Goal: Find specific page/section: Find specific page/section

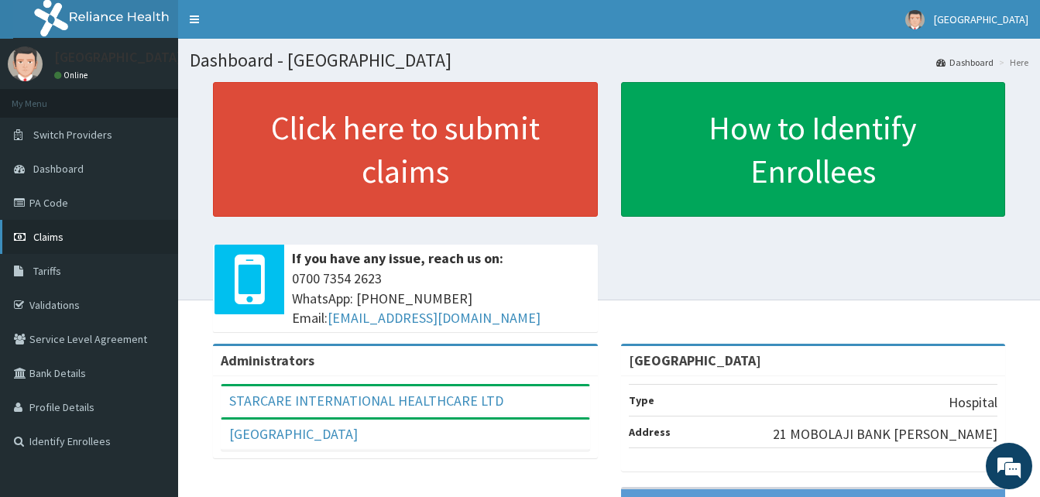
click at [67, 239] on link "Claims" at bounding box center [89, 237] width 178 height 34
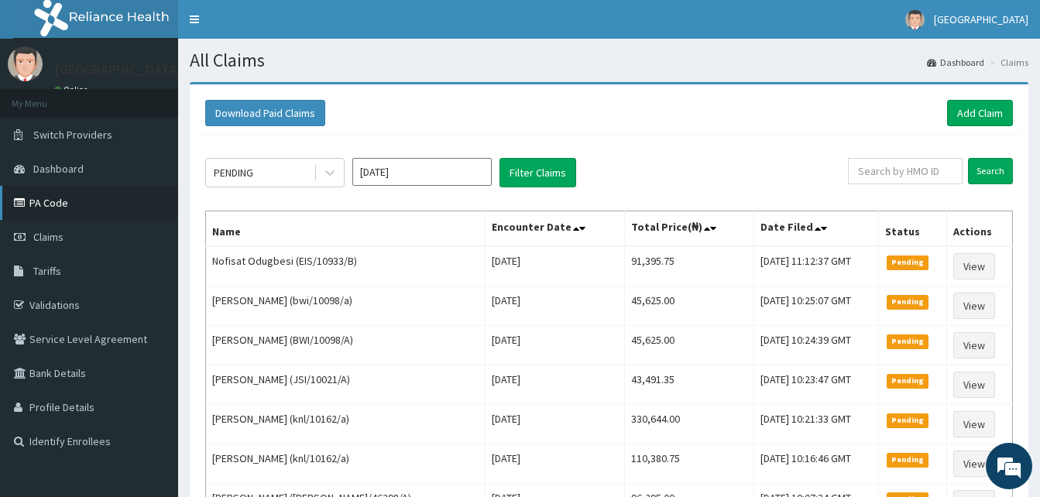
click at [67, 207] on link "PA Code" at bounding box center [89, 203] width 178 height 34
drag, startPoint x: 42, startPoint y: 241, endPoint x: 99, endPoint y: 178, distance: 85.0
click at [42, 241] on span "Claims" at bounding box center [48, 237] width 30 height 14
click at [61, 311] on link "Validations" at bounding box center [89, 305] width 178 height 34
